Goal: Task Accomplishment & Management: Manage account settings

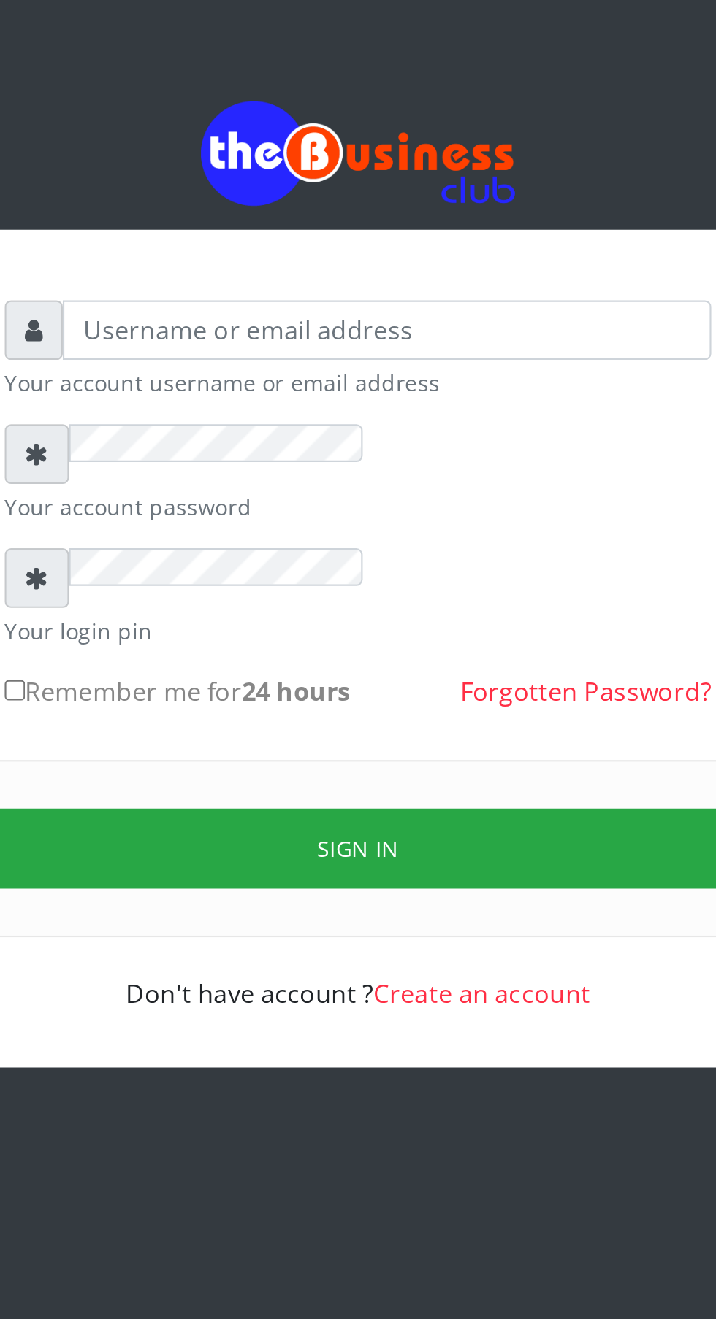
click at [221, 223] on div at bounding box center [206, 213] width 27 height 28
click at [223, 284] on div at bounding box center [208, 270] width 30 height 28
click at [221, 226] on div at bounding box center [206, 213] width 27 height 28
click at [223, 342] on div at bounding box center [208, 328] width 30 height 28
click at [357, 226] on div at bounding box center [357, 213] width 329 height 28
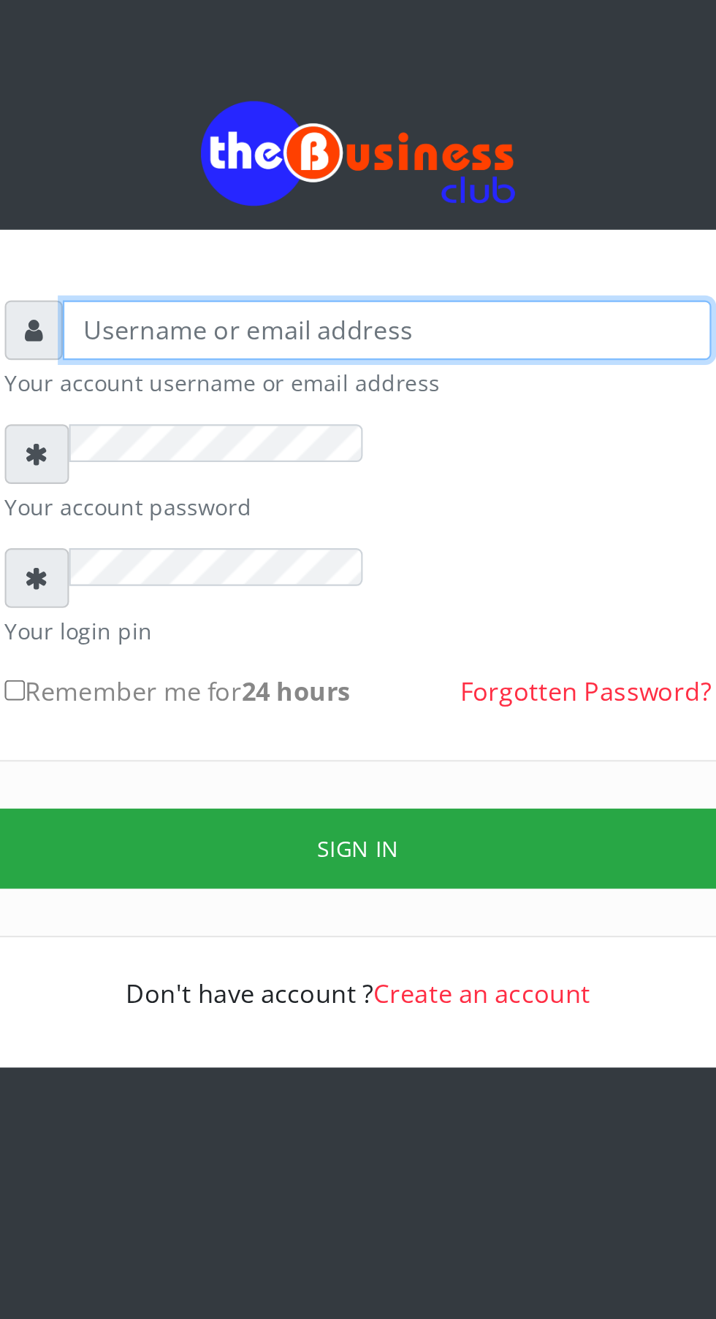
click at [283, 226] on input "text" at bounding box center [372, 213] width 302 height 28
click at [281, 226] on input "text" at bounding box center [372, 213] width 302 height 28
click at [232, 226] on input "text" at bounding box center [372, 213] width 302 height 28
click at [244, 226] on input "text" at bounding box center [372, 213] width 302 height 28
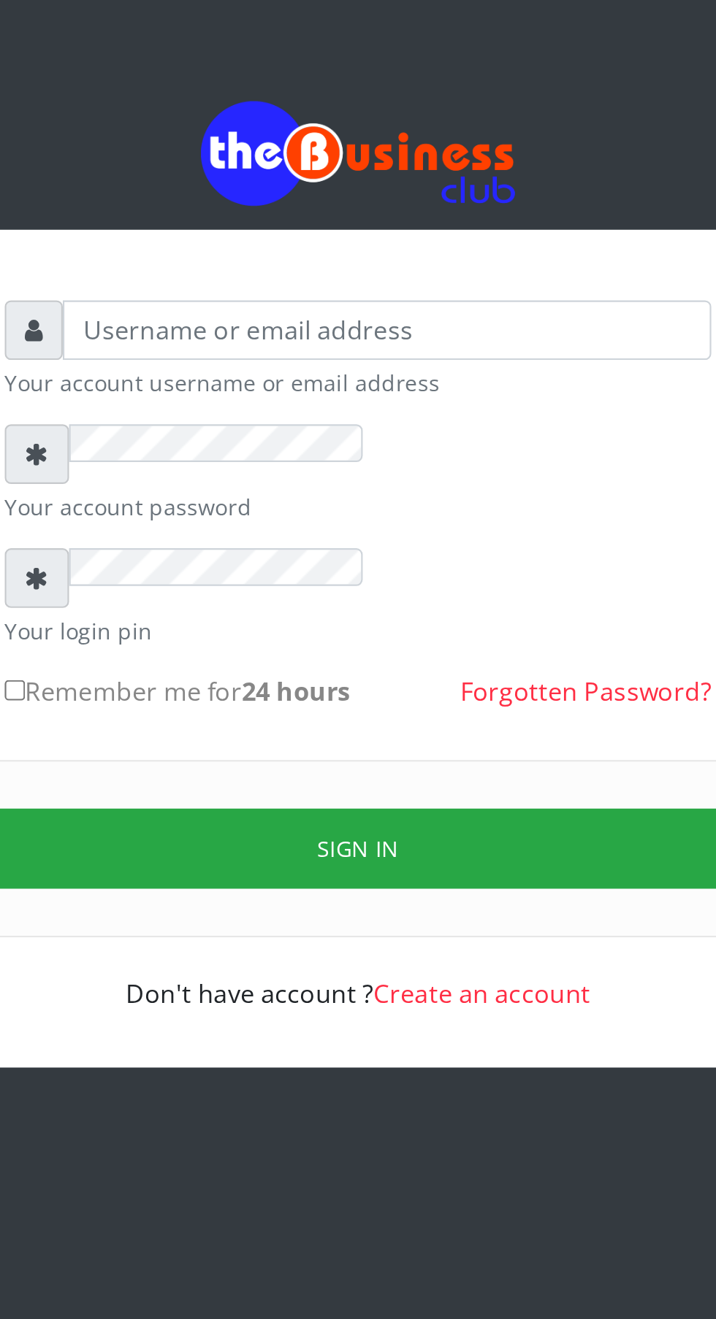
click at [221, 214] on div at bounding box center [206, 213] width 27 height 28
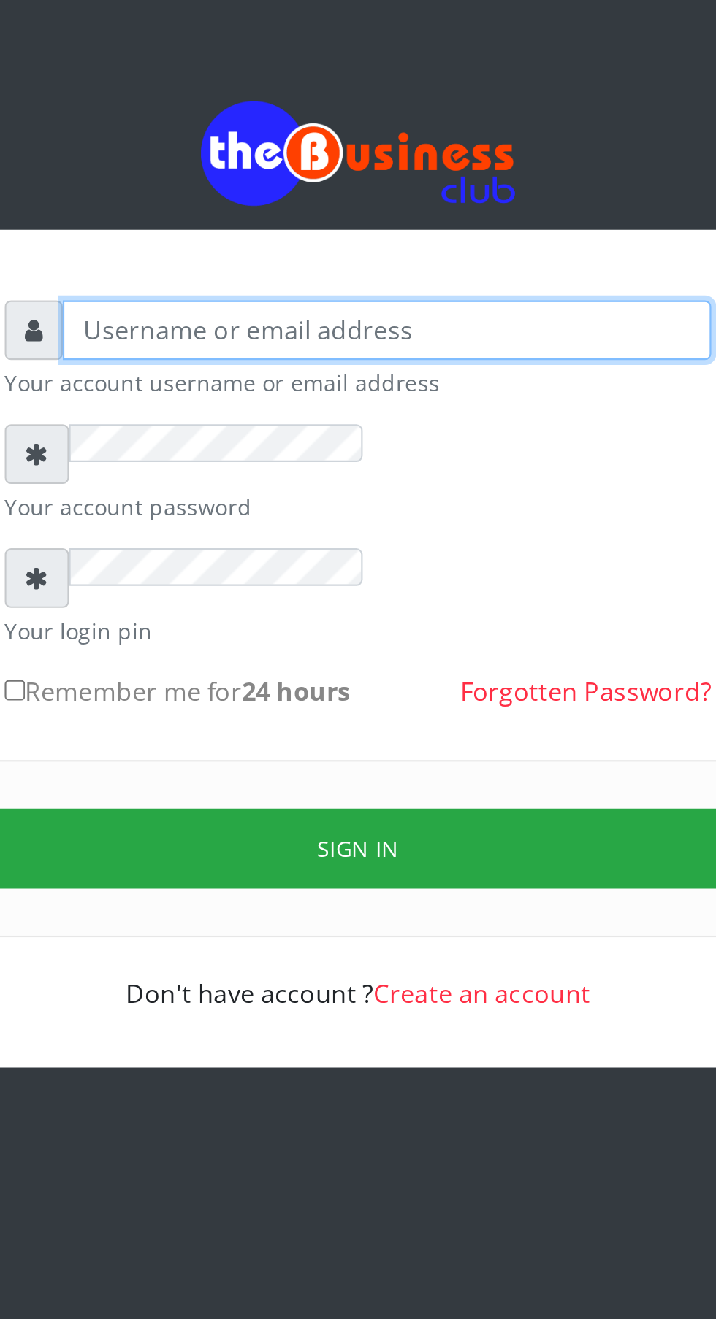
click at [247, 226] on input "text" at bounding box center [372, 213] width 302 height 28
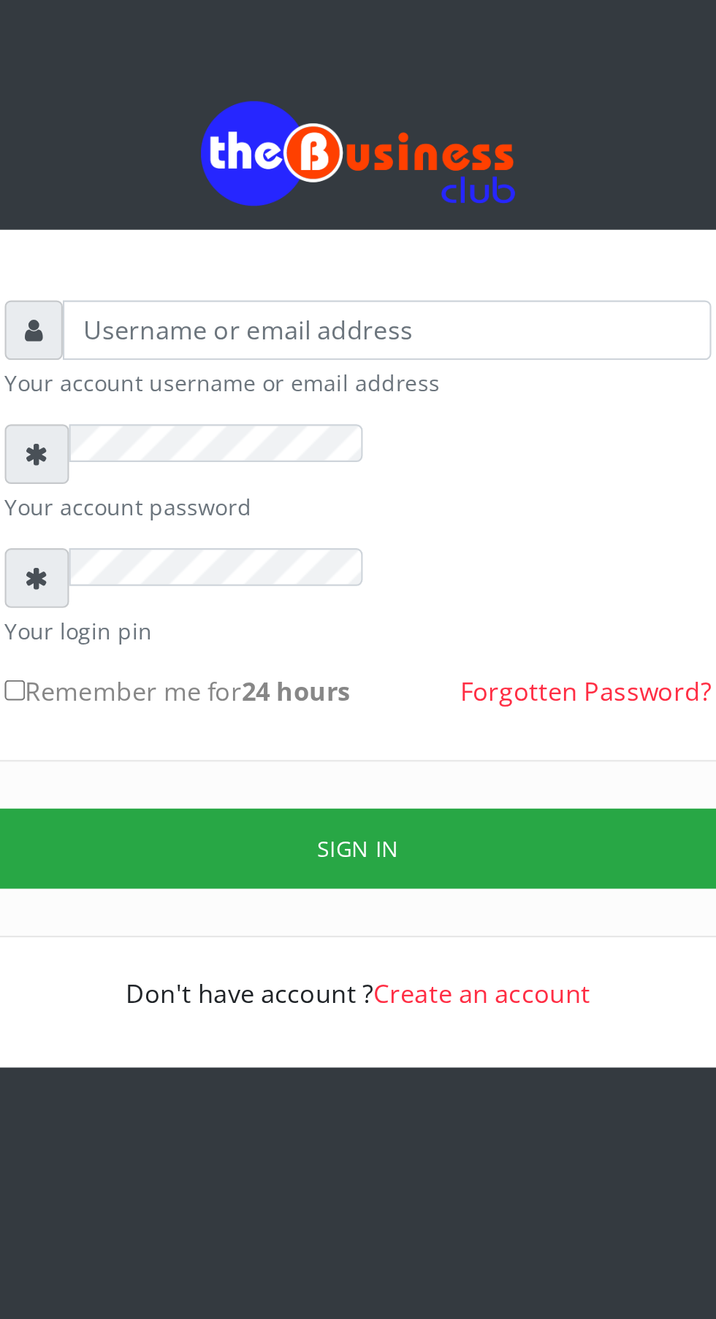
click at [221, 210] on div at bounding box center [206, 213] width 27 height 28
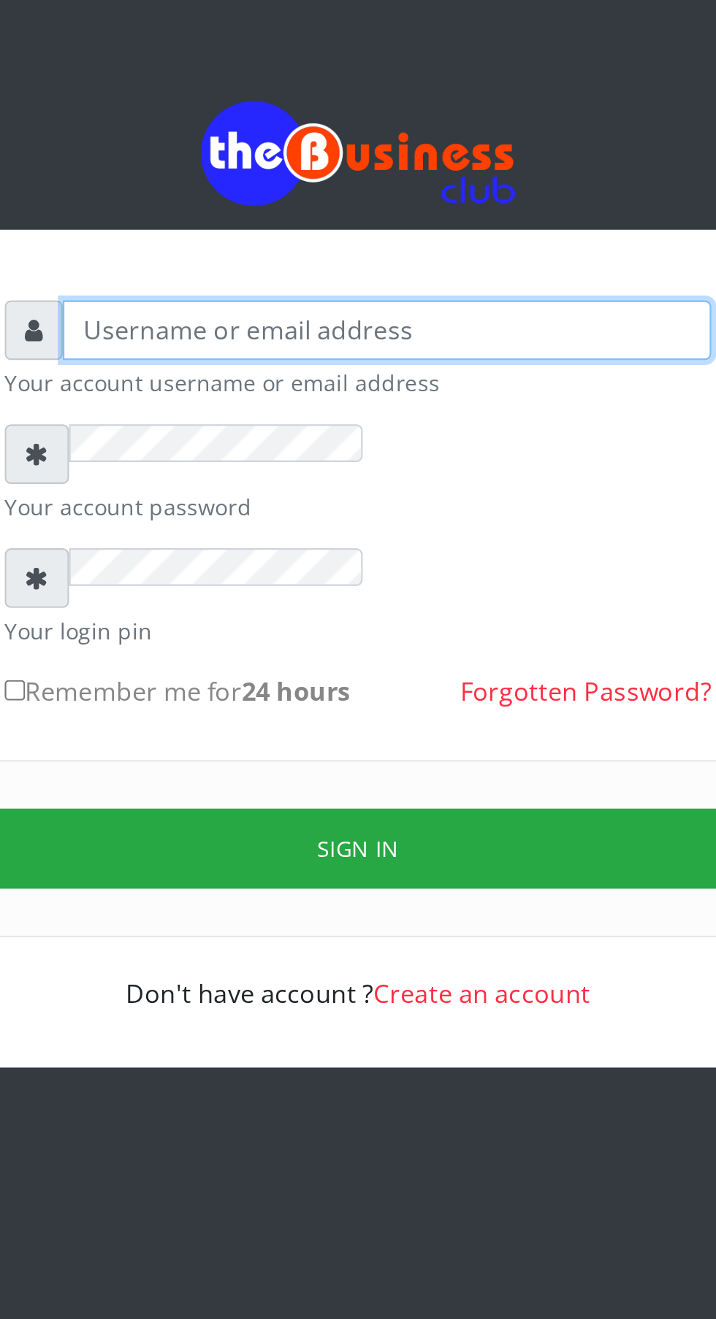
click at [264, 226] on input "text" at bounding box center [372, 213] width 302 height 28
type input "[EMAIL_ADDRESS][DOMAIN_NAME]"
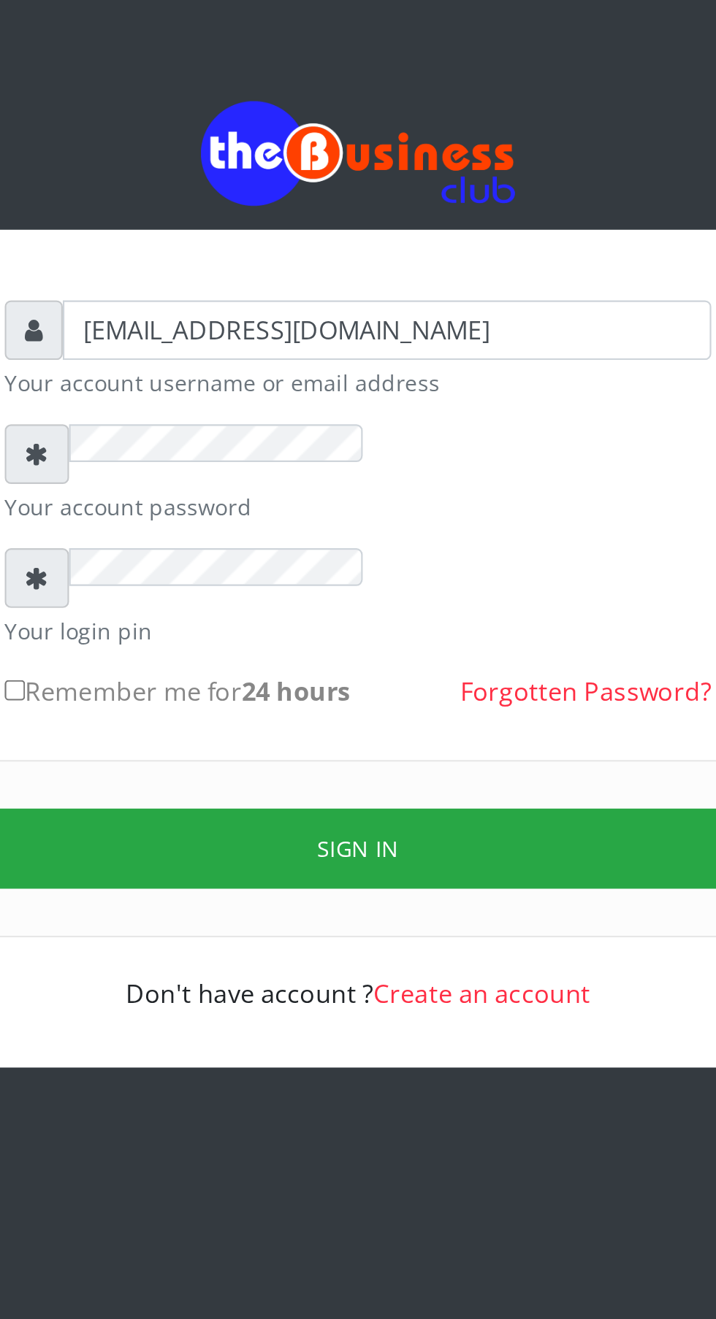
click at [223, 275] on div at bounding box center [208, 270] width 30 height 28
click at [223, 282] on div at bounding box center [208, 270] width 30 height 28
click at [223, 277] on div at bounding box center [208, 270] width 30 height 28
click at [223, 274] on div at bounding box center [208, 270] width 30 height 28
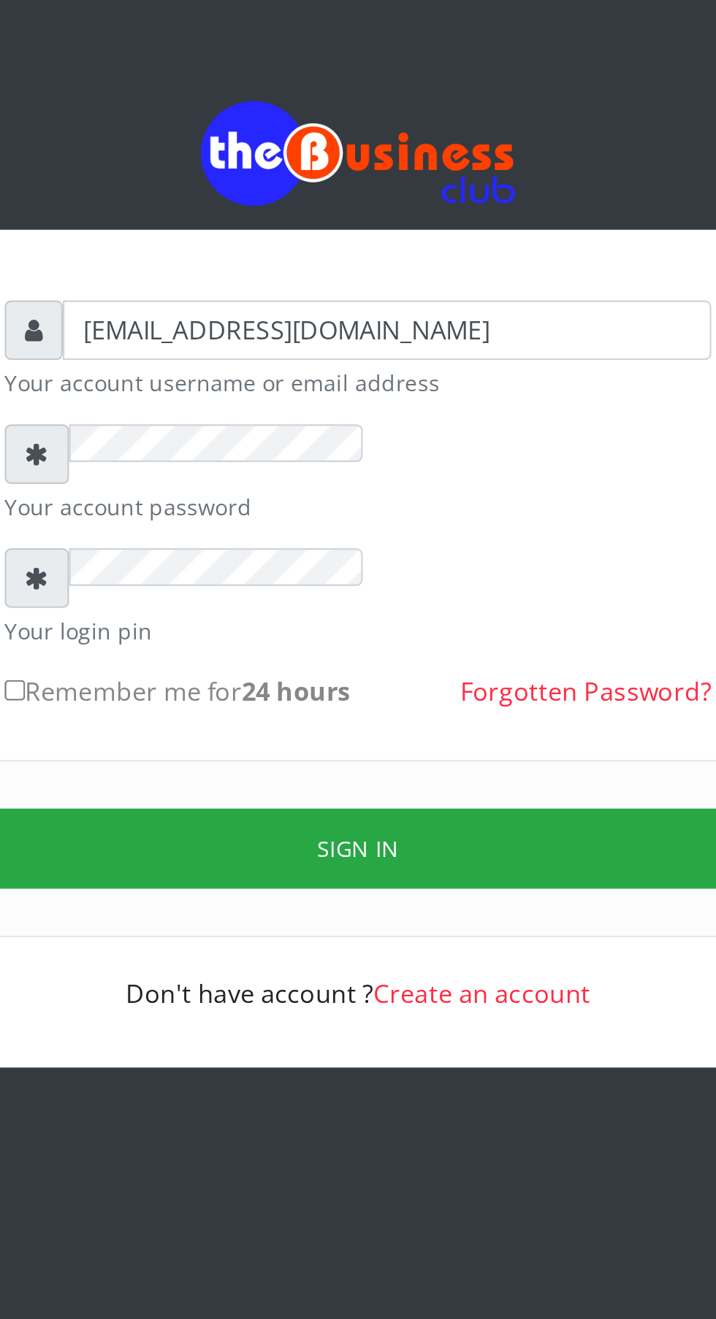
click at [237, 245] on small "Your account username or email address" at bounding box center [357, 236] width 329 height 15
click at [223, 283] on div at bounding box center [208, 270] width 30 height 28
click at [223, 282] on div at bounding box center [208, 270] width 30 height 28
click at [223, 283] on div at bounding box center [208, 270] width 30 height 28
click at [223, 284] on div at bounding box center [208, 270] width 30 height 28
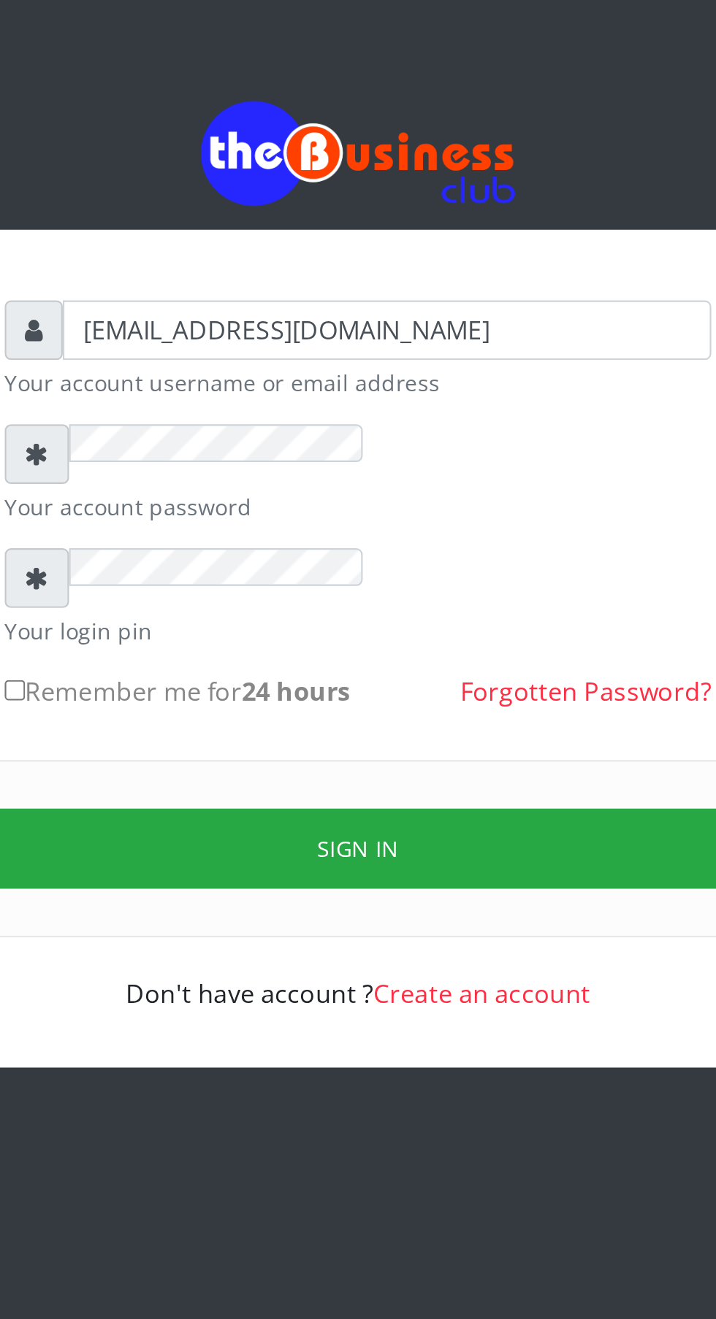
click at [223, 284] on div at bounding box center [208, 270] width 30 height 28
click at [215, 283] on div at bounding box center [208, 270] width 30 height 28
click at [221, 342] on div at bounding box center [208, 328] width 30 height 28
click at [218, 334] on div at bounding box center [208, 328] width 30 height 28
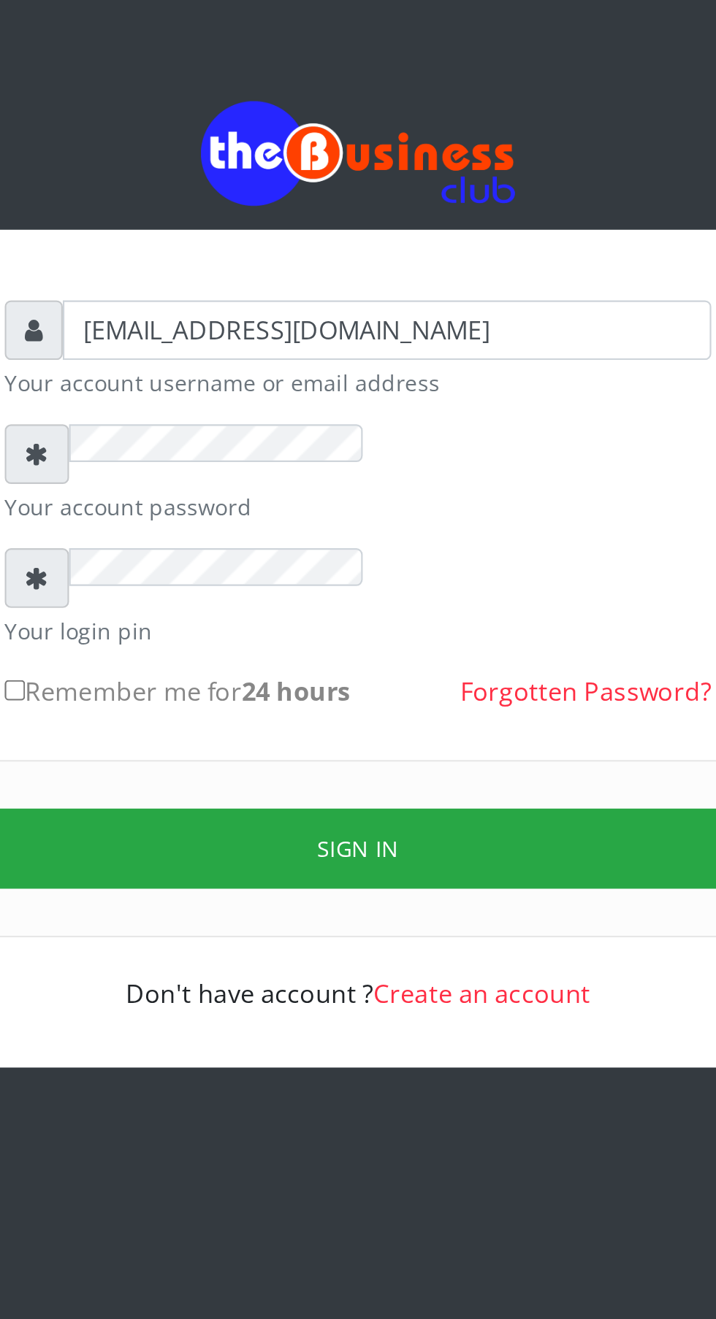
click at [223, 340] on div at bounding box center [208, 328] width 30 height 28
click at [369, 455] on button "Sign in" at bounding box center [358, 453] width 372 height 37
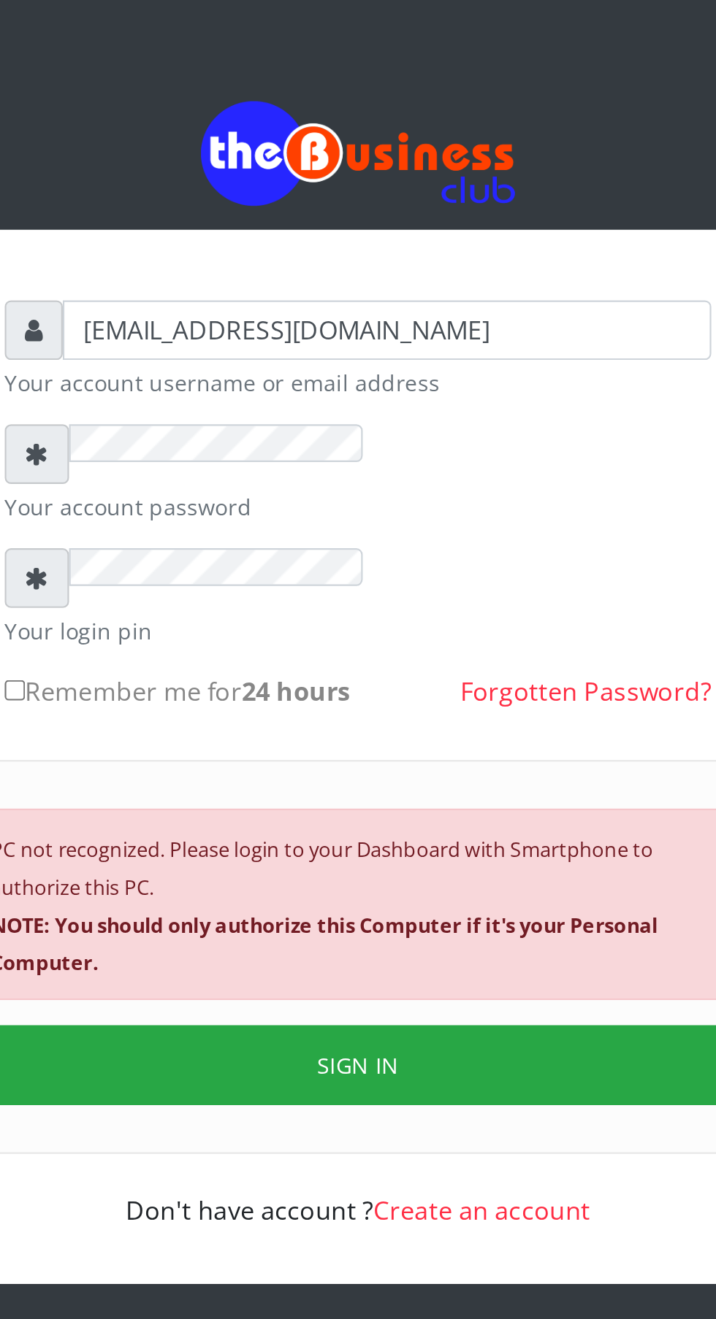
click at [203, 385] on input "Remember me for 24 hours" at bounding box center [197, 379] width 9 height 9
checkbox input "true"
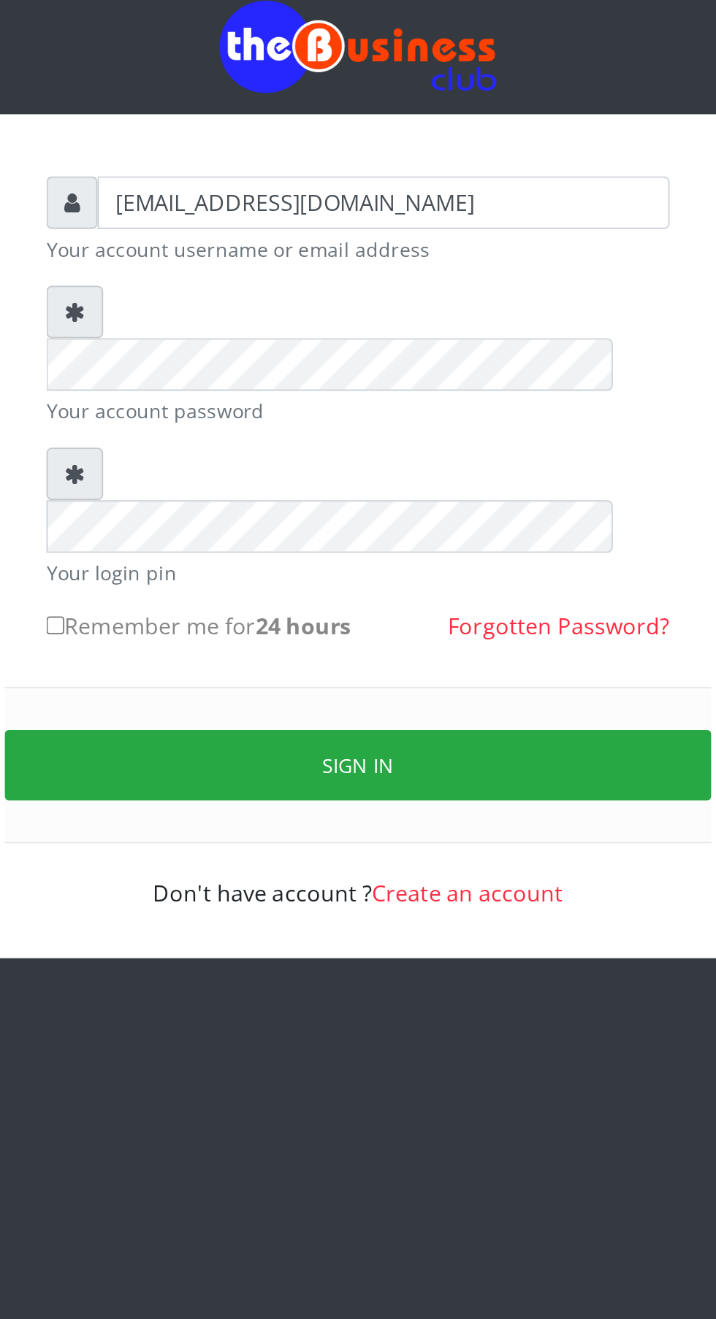
click at [351, 491] on button "Sign in" at bounding box center [358, 509] width 372 height 37
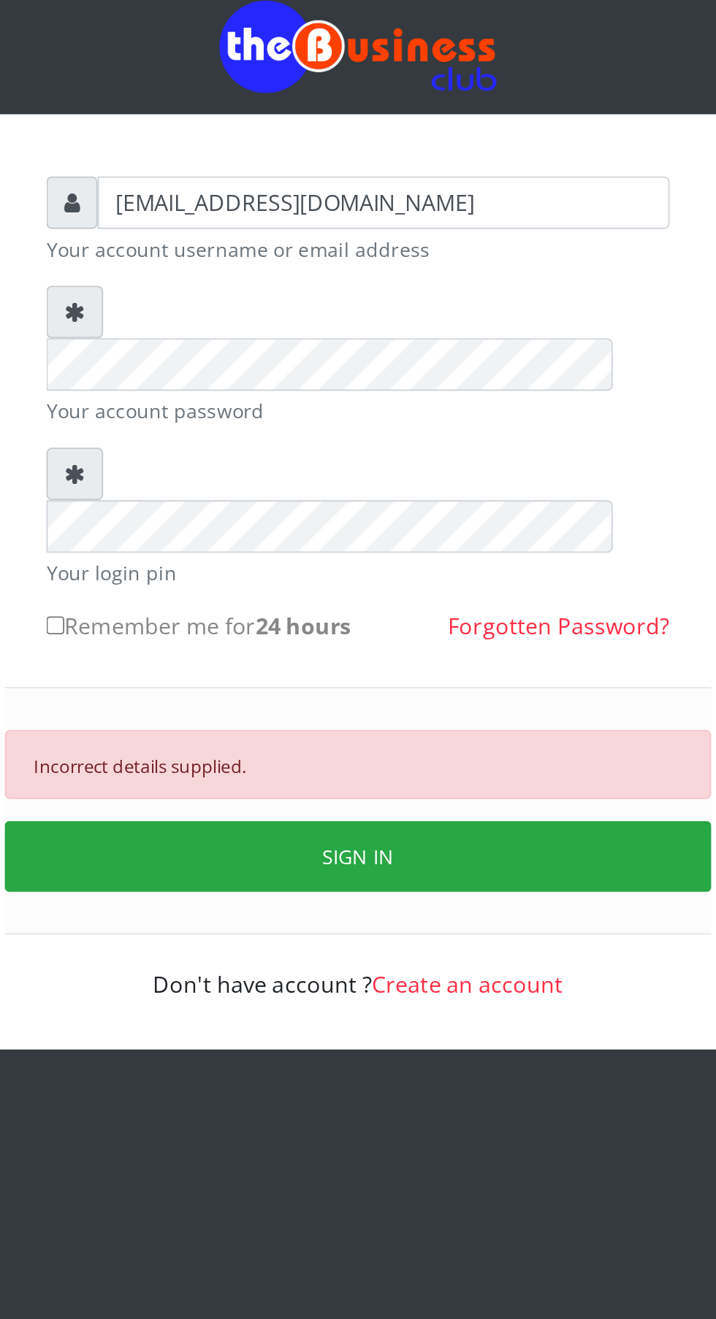
click at [348, 539] on button "SIGN IN" at bounding box center [358, 557] width 372 height 37
click at [374, 539] on button "SIGN IN" at bounding box center [358, 557] width 372 height 37
click at [221, 427] on label "Remember me for 24 hours" at bounding box center [273, 436] width 161 height 18
click at [203, 431] on input "Remember me for 24 hours" at bounding box center [197, 435] width 9 height 9
checkbox input "true"
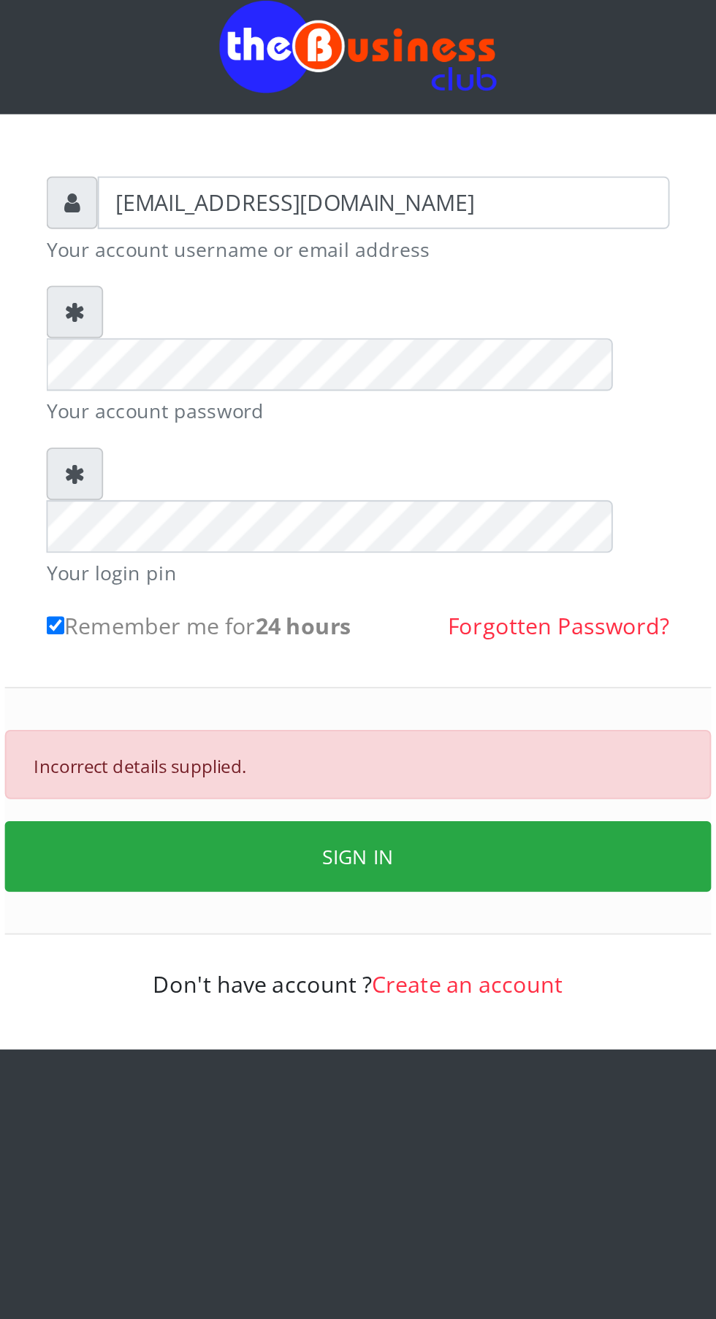
click at [393, 539] on button "SIGN IN" at bounding box center [358, 557] width 372 height 37
click at [308, 491] on div "Incorrect details supplied." at bounding box center [358, 509] width 372 height 37
click at [361, 539] on button "SIGN IN" at bounding box center [358, 557] width 372 height 37
